Goal: Task Accomplishment & Management: Use online tool/utility

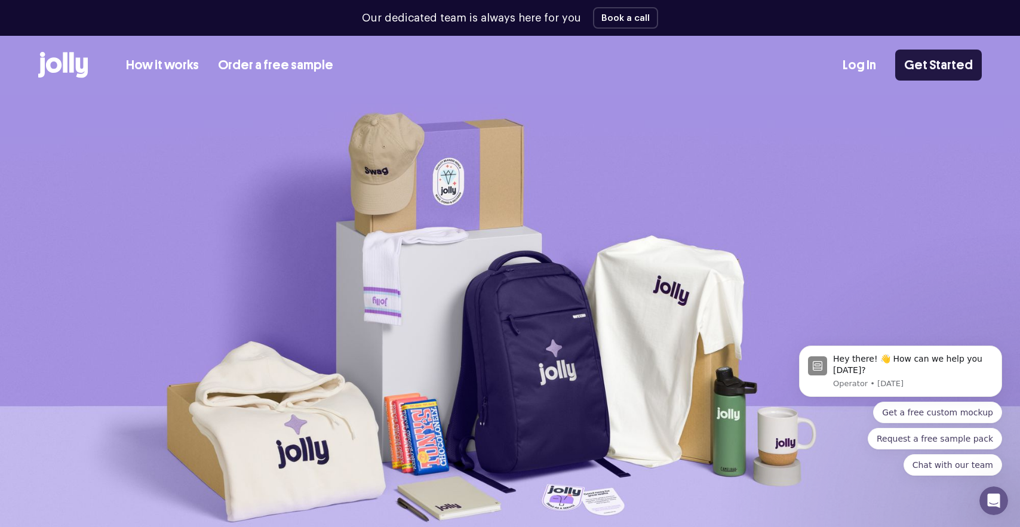
click at [962, 70] on link "Get Started" at bounding box center [938, 65] width 87 height 31
